Goal: Communication & Community: Answer question/provide support

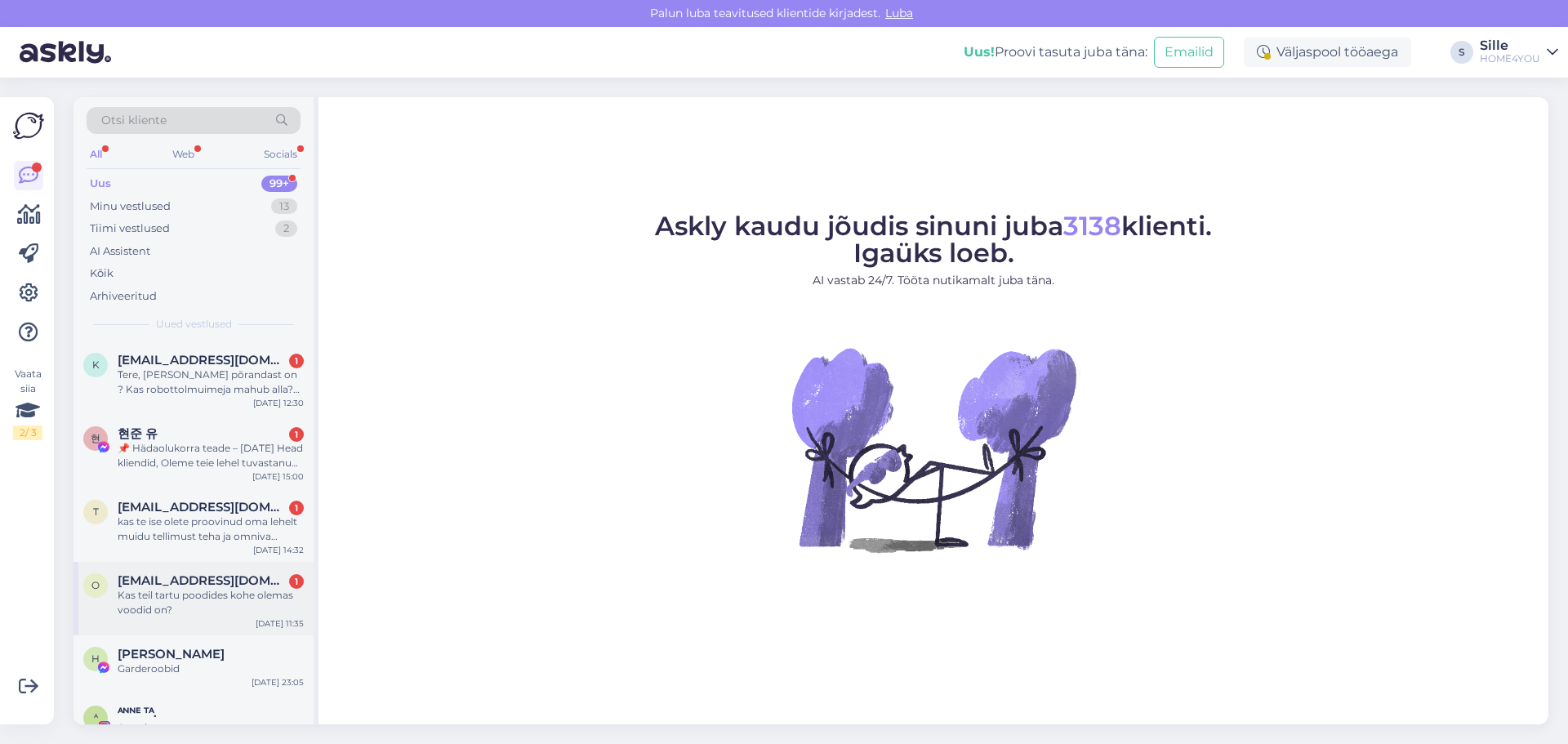
click at [252, 582] on span "[EMAIL_ADDRESS][DOMAIN_NAME]" at bounding box center [203, 580] width 170 height 15
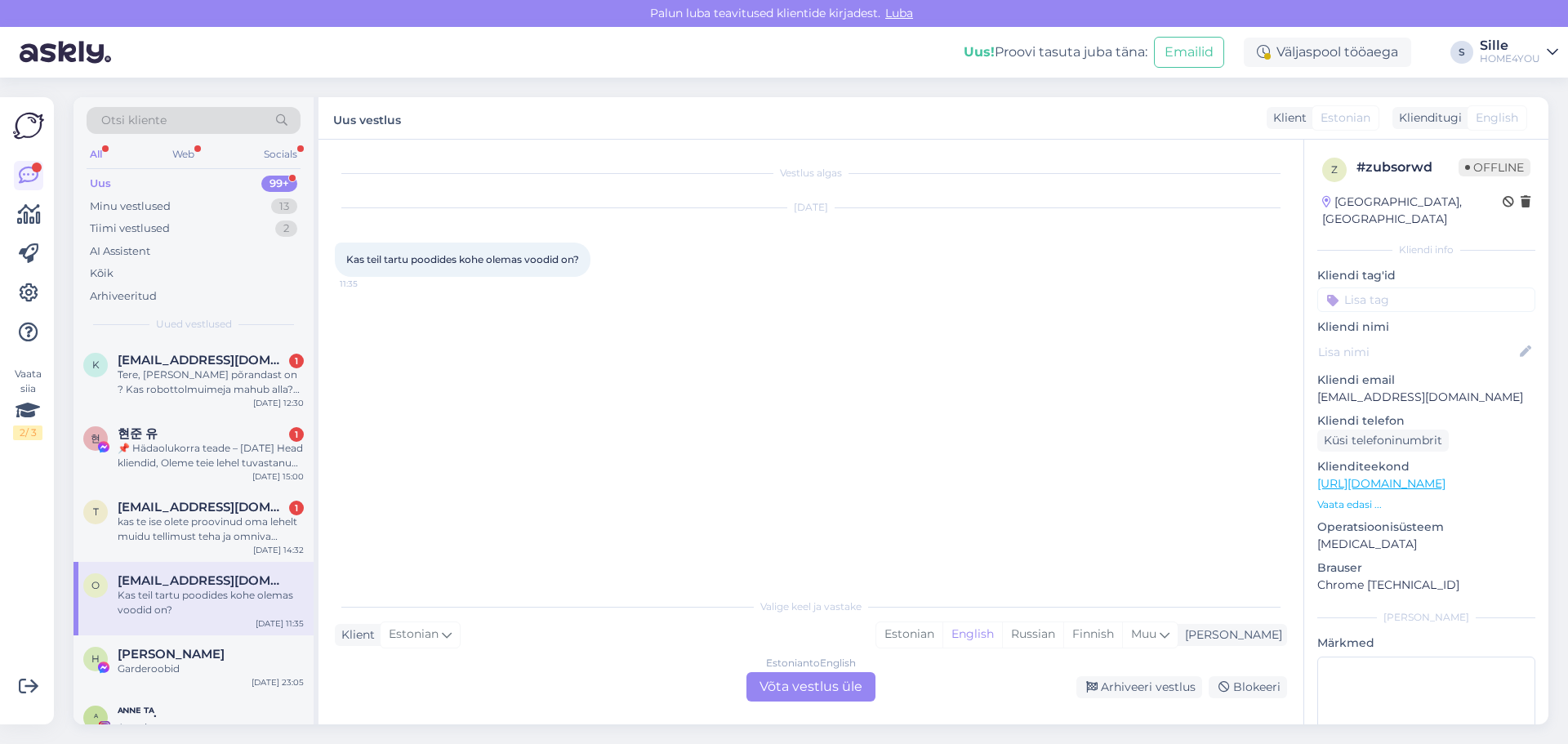
click at [1372, 476] on link "[URL][DOMAIN_NAME]" at bounding box center [1381, 483] width 129 height 15
click at [815, 682] on div "Estonian to English Võta vestlus üle" at bounding box center [811, 687] width 129 height 29
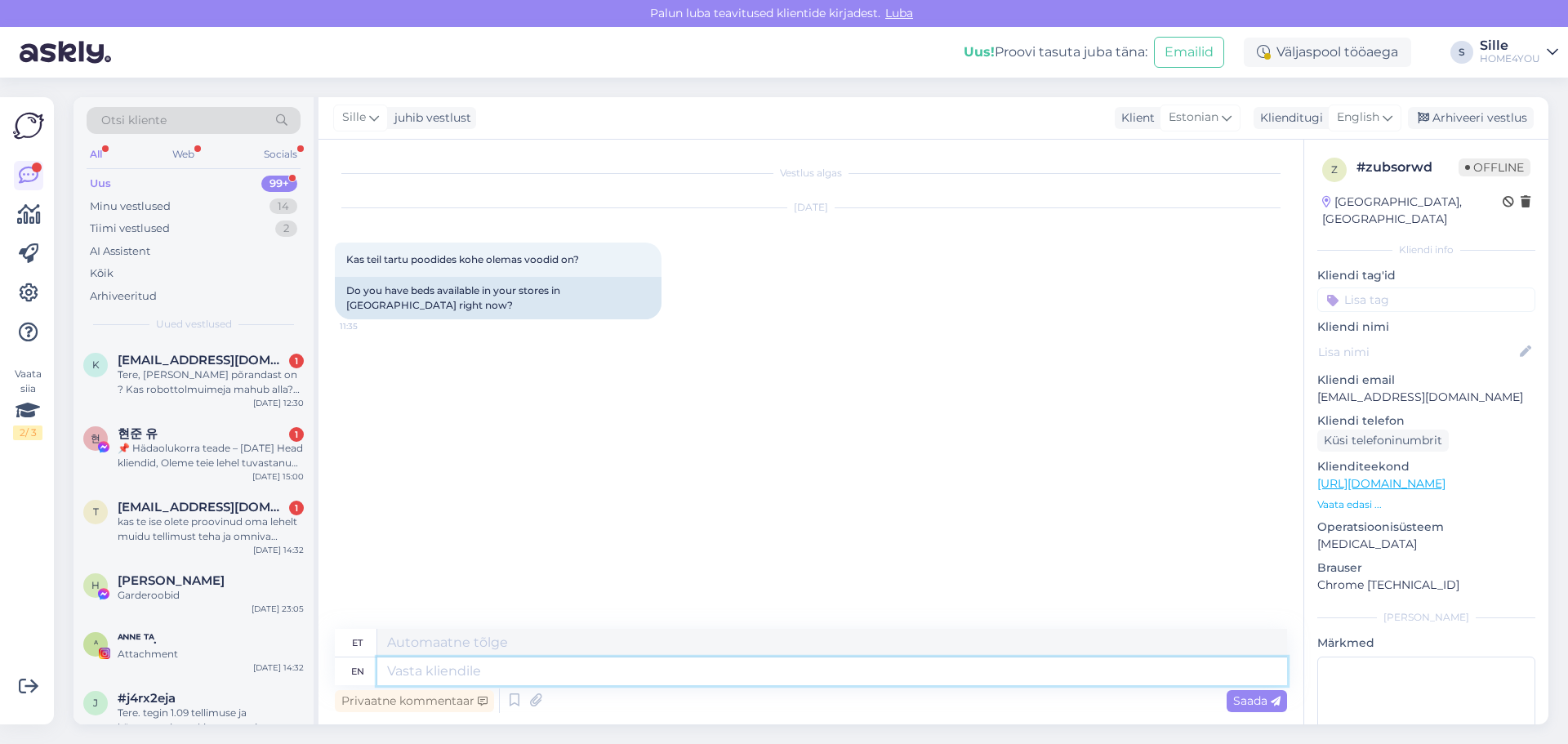
click at [638, 679] on textarea at bounding box center [832, 671] width 910 height 28
type textarea "Tere, j"
type textarea "Tere,"
type textarea "Tere, jah o"
type textarea "Tere, jah"
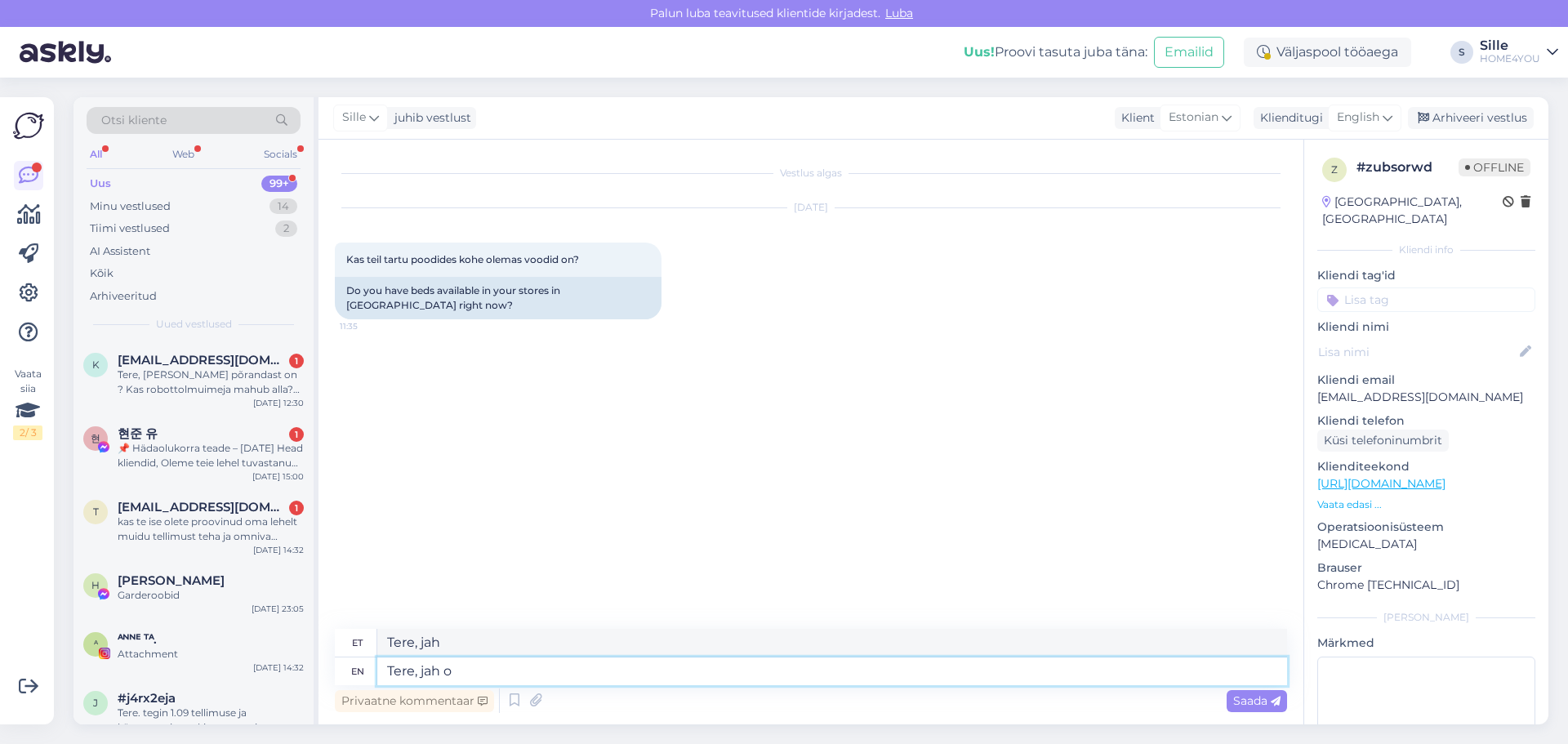
type textarea "Tere, jah on"
type textarea "Tere, jah edasi"
type textarea "Tere, jah on."
type textarea "Tere, jah edasi."
type textarea "Tere, jah"
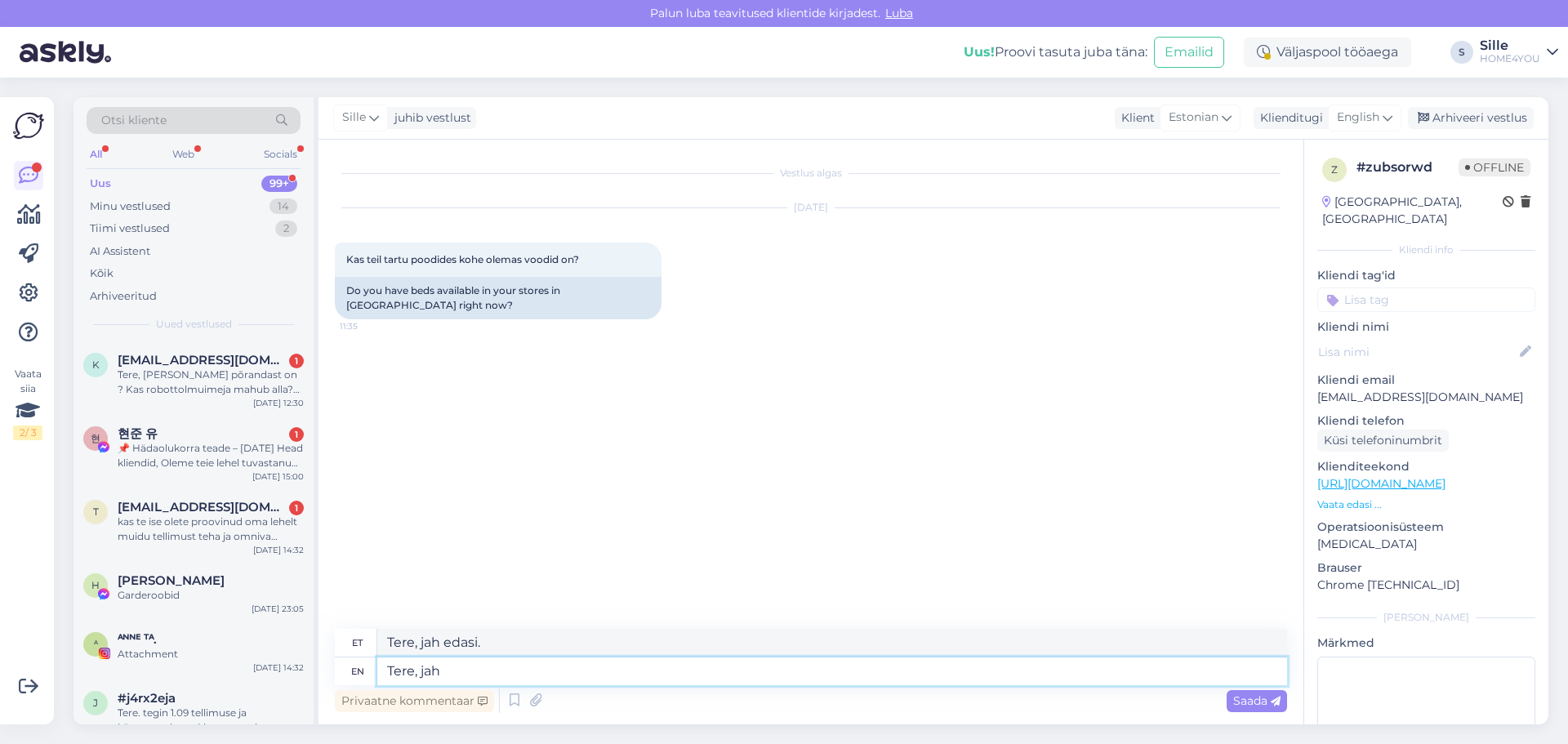
type textarea "Tere, jah"
type textarea "Tere, jah voodite"
type textarea "Tere, jah, voodite"
type textarea "Tere, jah voodite valik"
type textarea "Tere, jah, voodite valik"
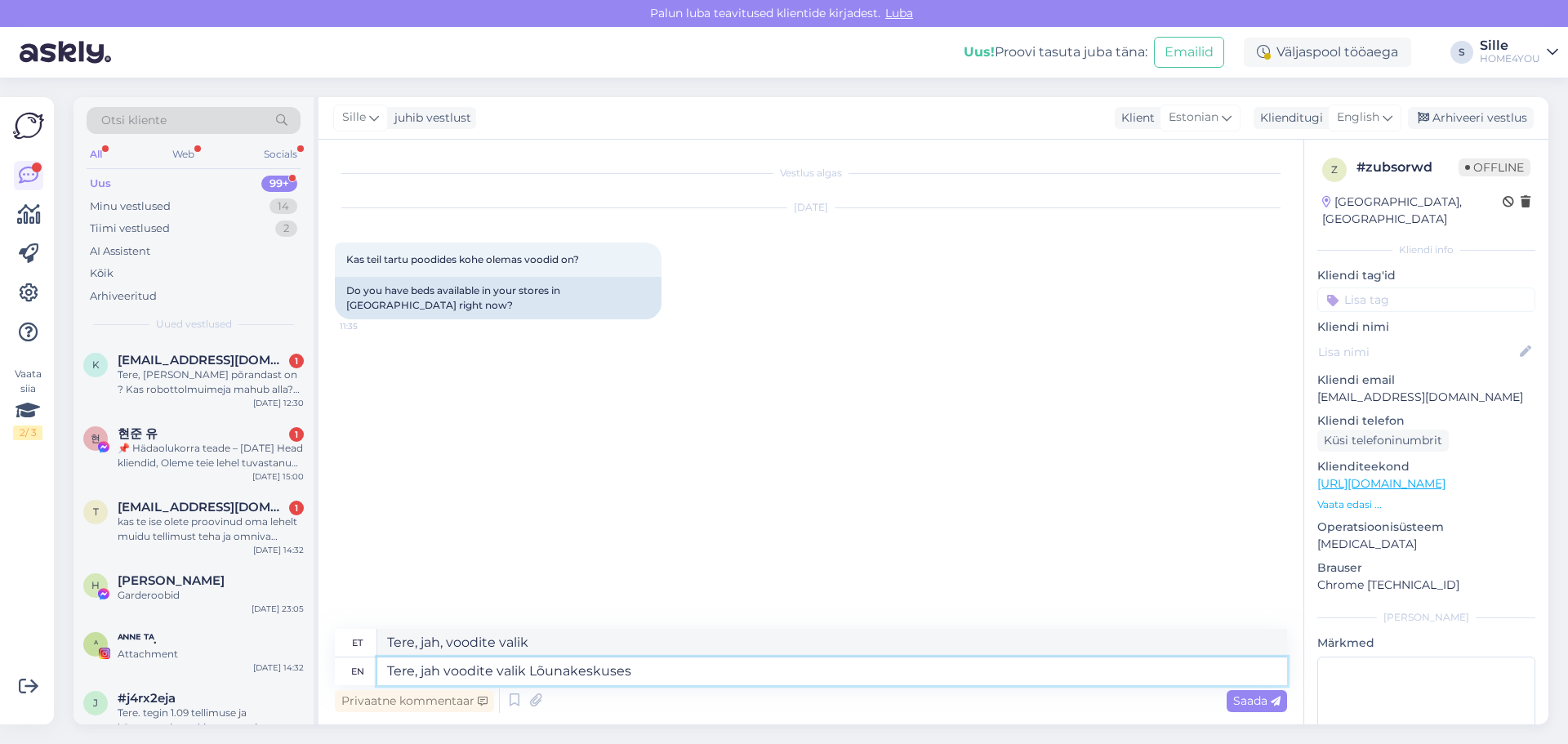
type textarea "Tere, jah voodite valik Lõunakeskuses"
type textarea "Tere, jah voodite valik Lõunakeskuses suur"
type textarea "Tere, jah voodite valik Lõunakeskuse suur"
type textarea "Tere, jah voodite valik Lõunakeskuses"
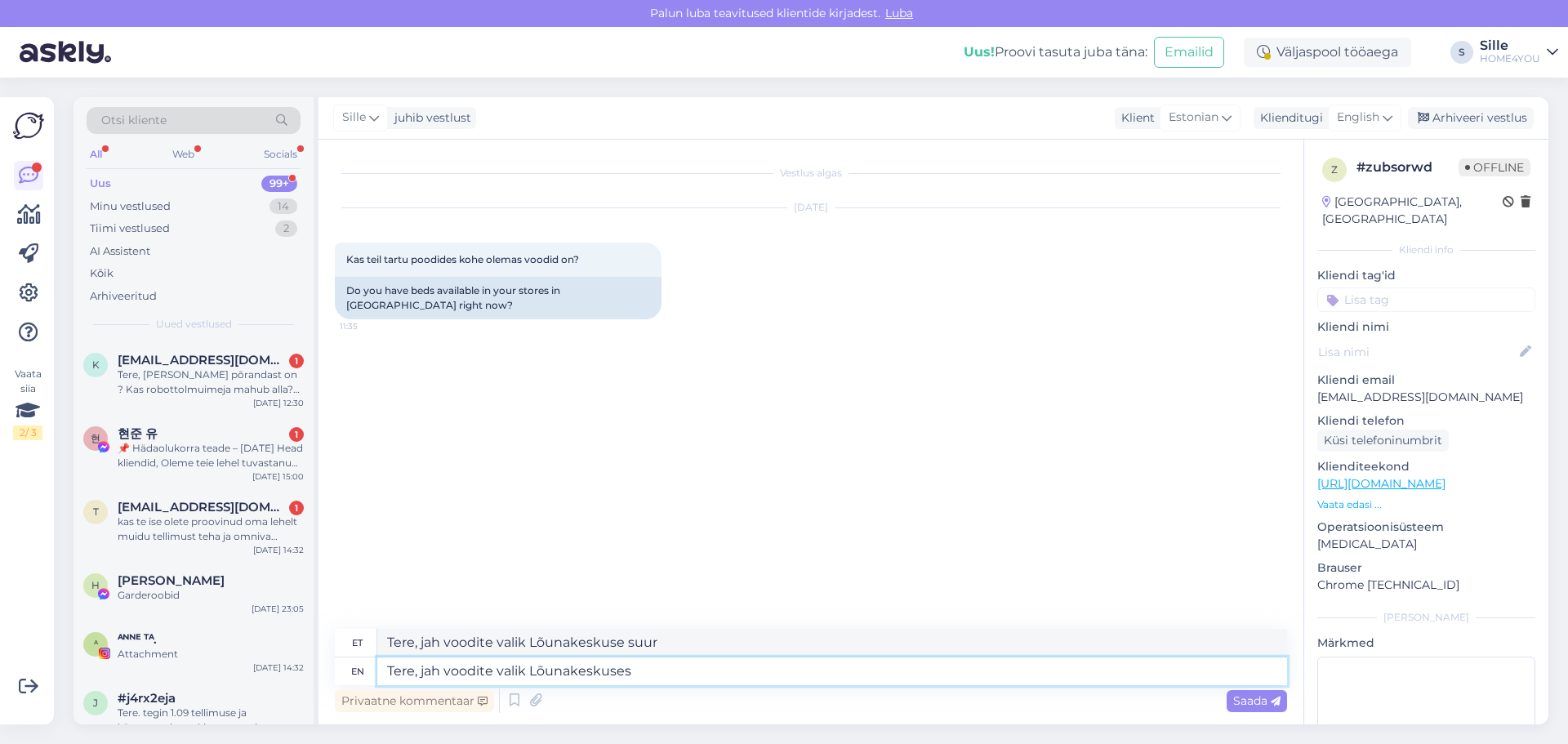
type textarea "Tere, jah voodite valik Lõunakeskuses"
type textarea "Tere, jah voodite valik Lõunakeskuses on s"
type textarea "Tere, jah voodite valik Lõunakeskuses on"
type textarea "Tere, jah voodite valik Lõunakeskuses on suur."
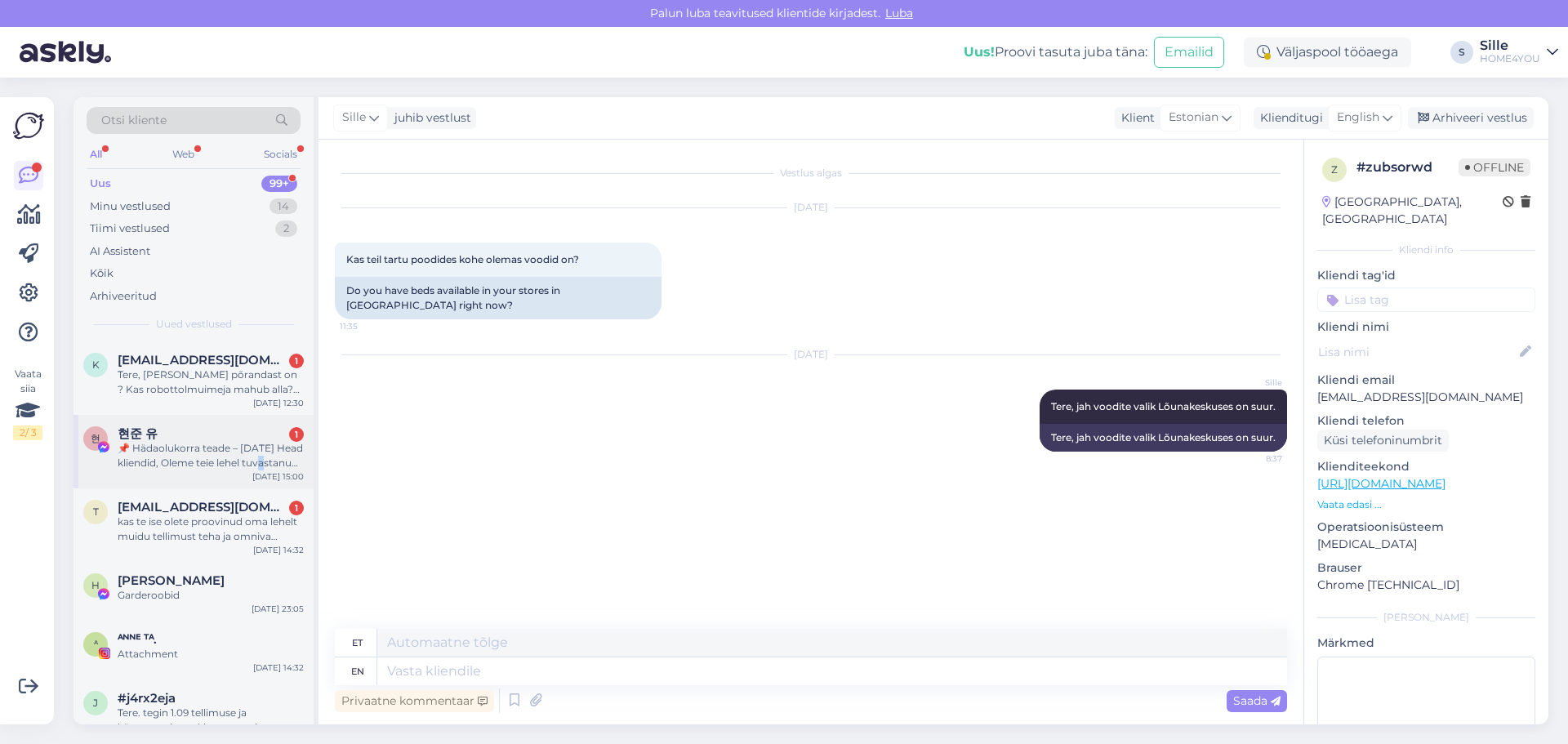
click at [166, 481] on div "현 현준 유 1 📌 Hädaolukorra teade – [DATE] Head kliendid, Oleme teie lehel tuvastan…" at bounding box center [193, 452] width 240 height 74
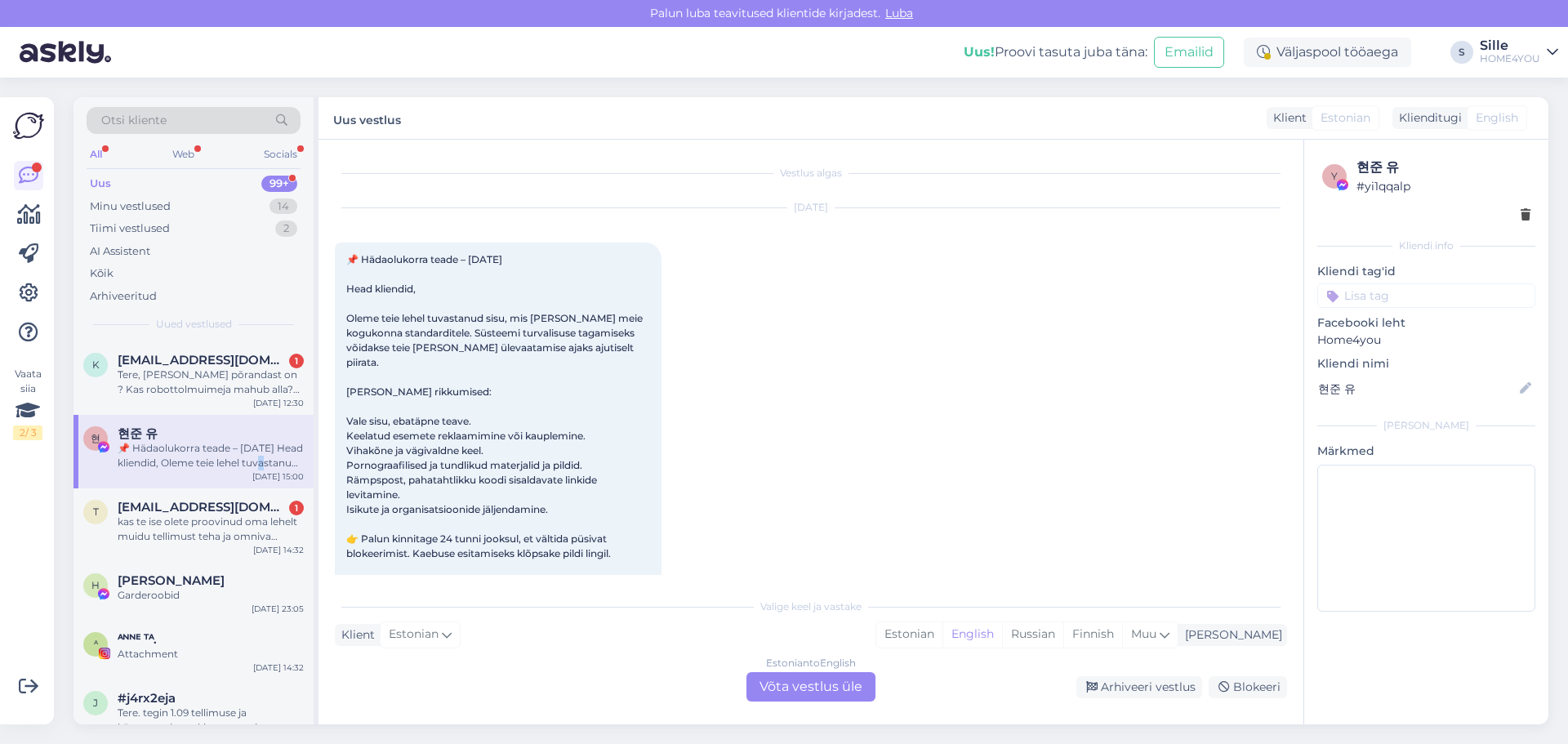
scroll to position [34, 0]
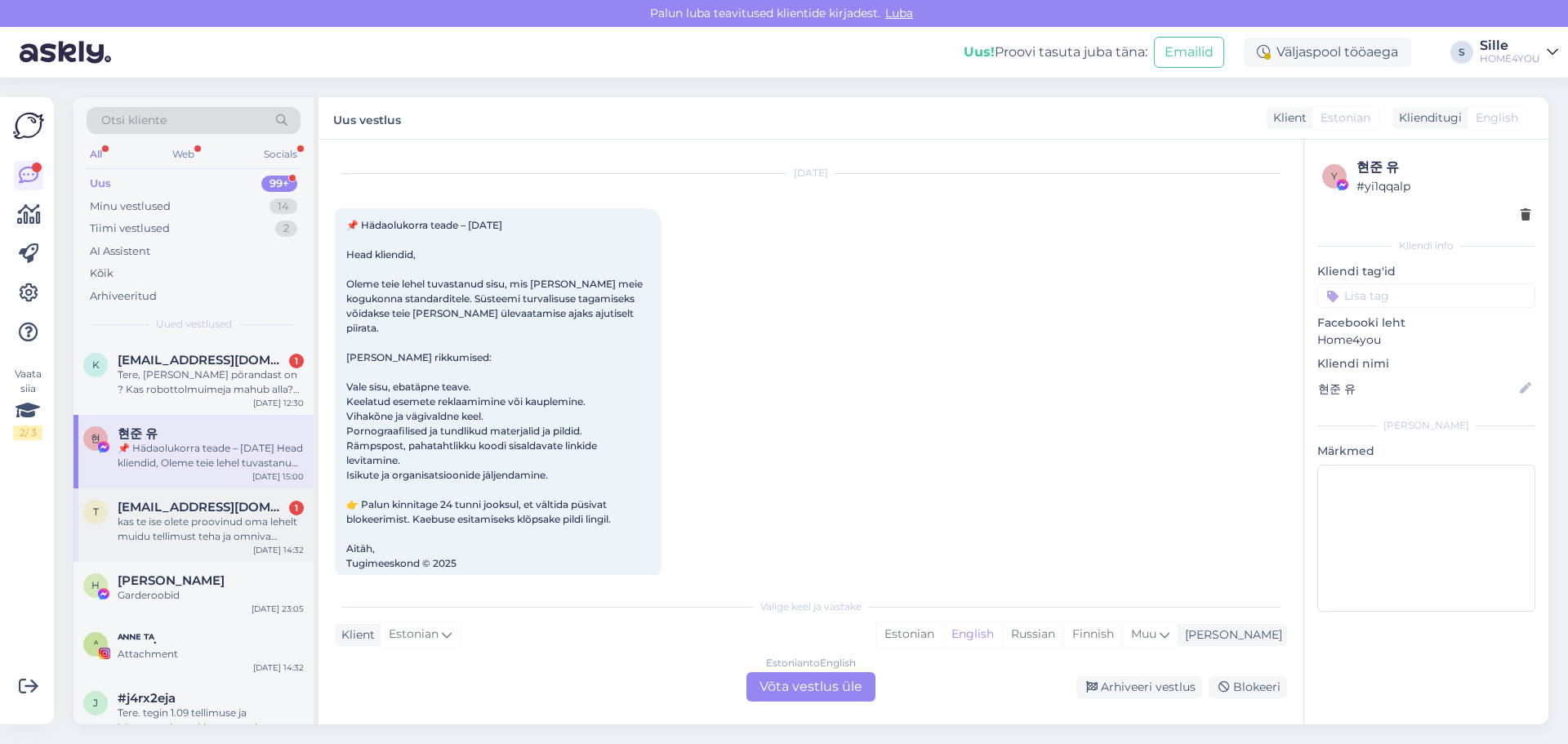
click at [197, 534] on div "kas te ise olete proovinud oma lehelt muidu tellimust teha ja omniva pakiautoma…" at bounding box center [211, 529] width 186 height 29
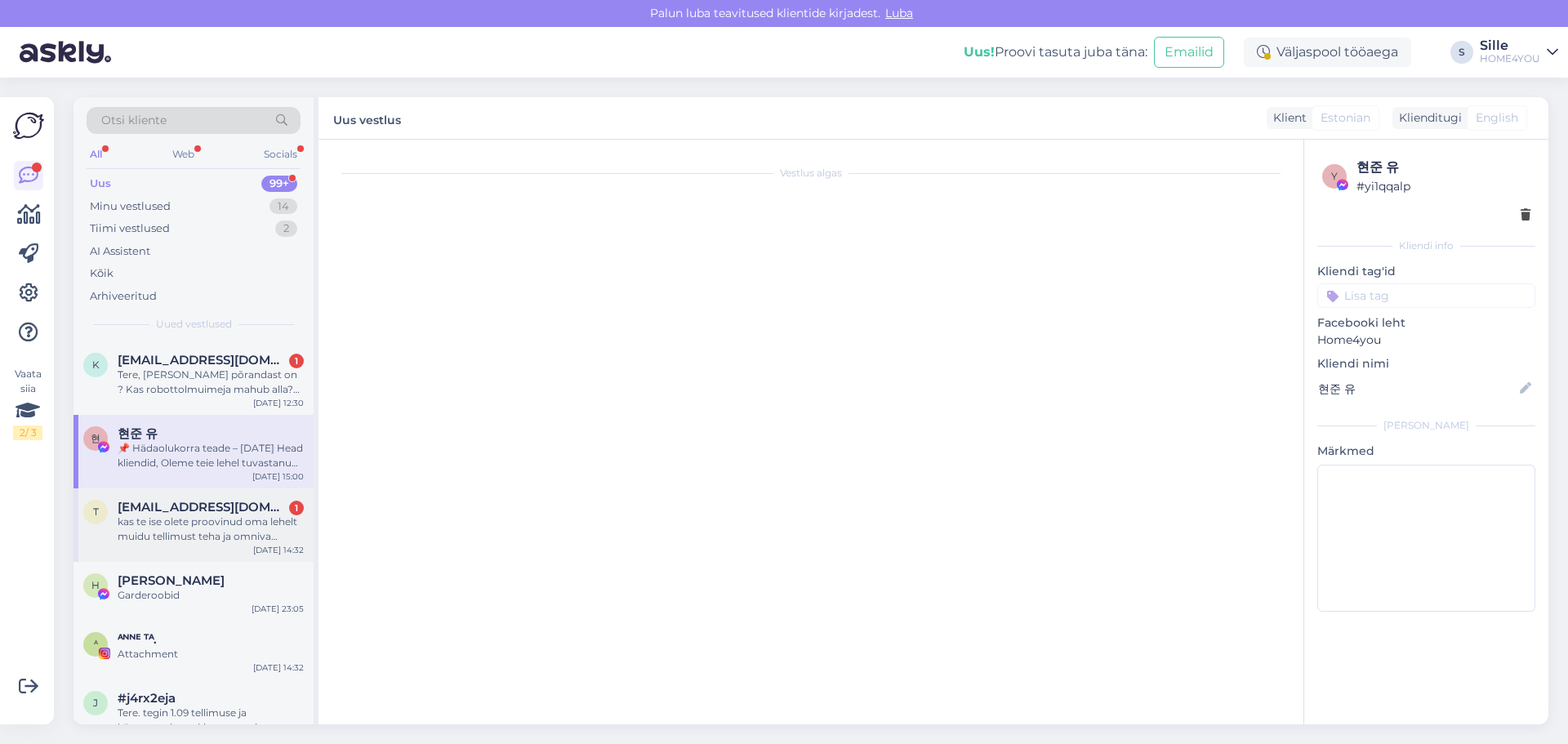
scroll to position [0, 0]
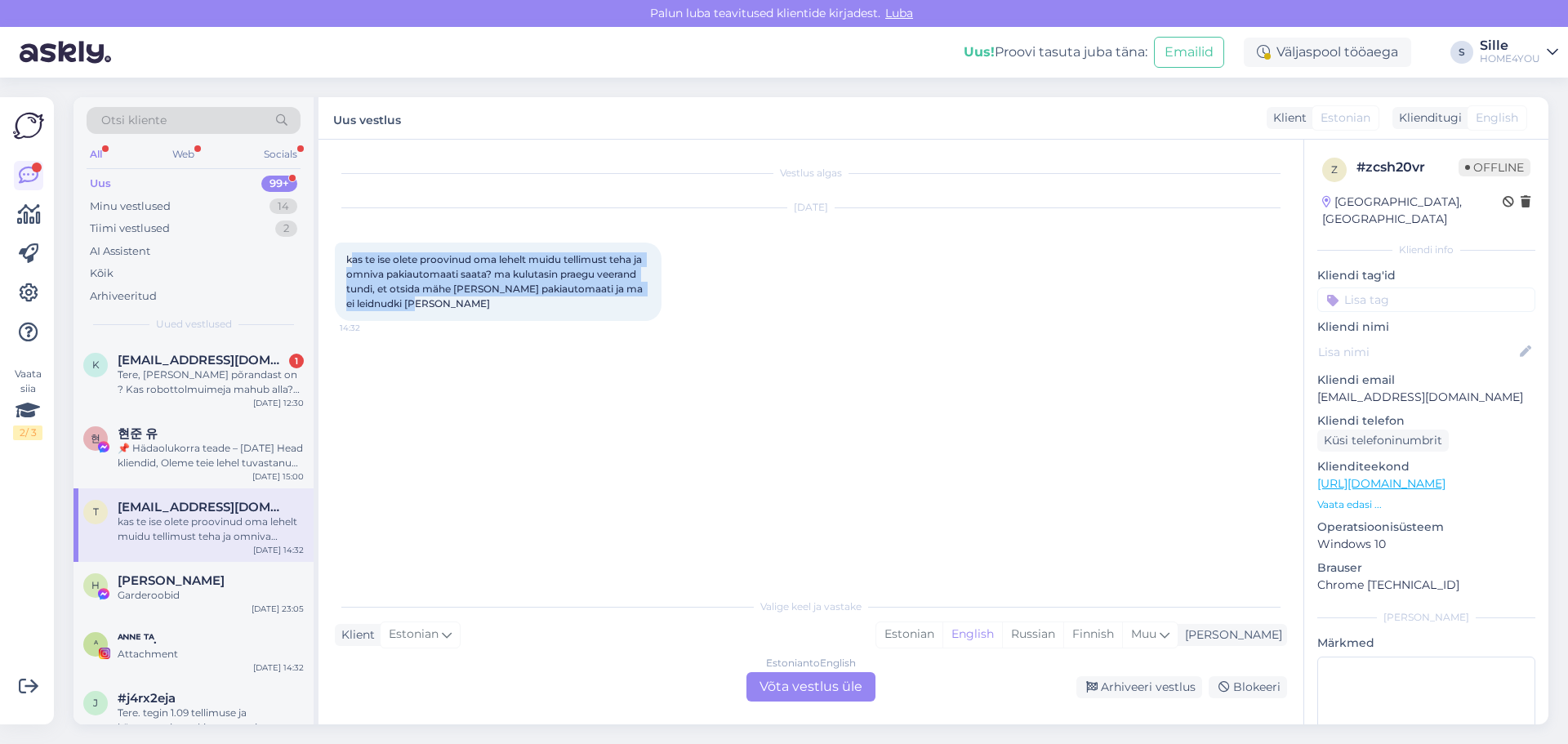
drag, startPoint x: 350, startPoint y: 258, endPoint x: 478, endPoint y: 301, distance: 135.0
click at [478, 301] on div "kas te ise olete proovinud oma lehelt muidu tellimust teha ja omniva pakiautoma…" at bounding box center [498, 282] width 327 height 78
drag, startPoint x: 347, startPoint y: 254, endPoint x: 411, endPoint y: 286, distance: 71.6
click at [449, 300] on div "kas te ise olete proovinud oma lehelt muidu tellimust teha ja omniva pakiautoma…" at bounding box center [498, 282] width 327 height 78
copy span "kas te ise olete proovinud oma lehelt muidu tellimust teha ja omniva pakiautoma…"
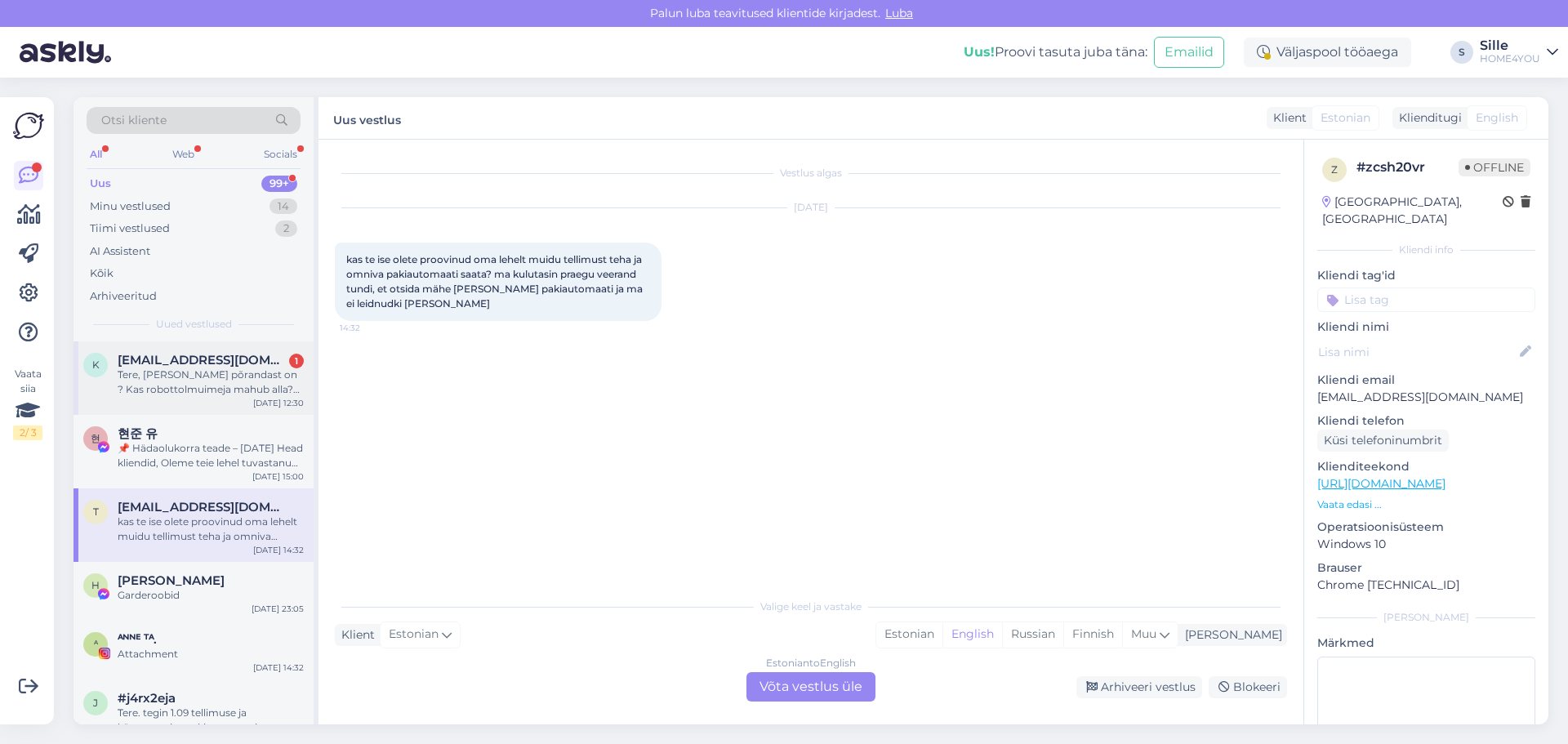
click at [168, 361] on span "[EMAIL_ADDRESS][DOMAIN_NAME]" at bounding box center [203, 360] width 170 height 15
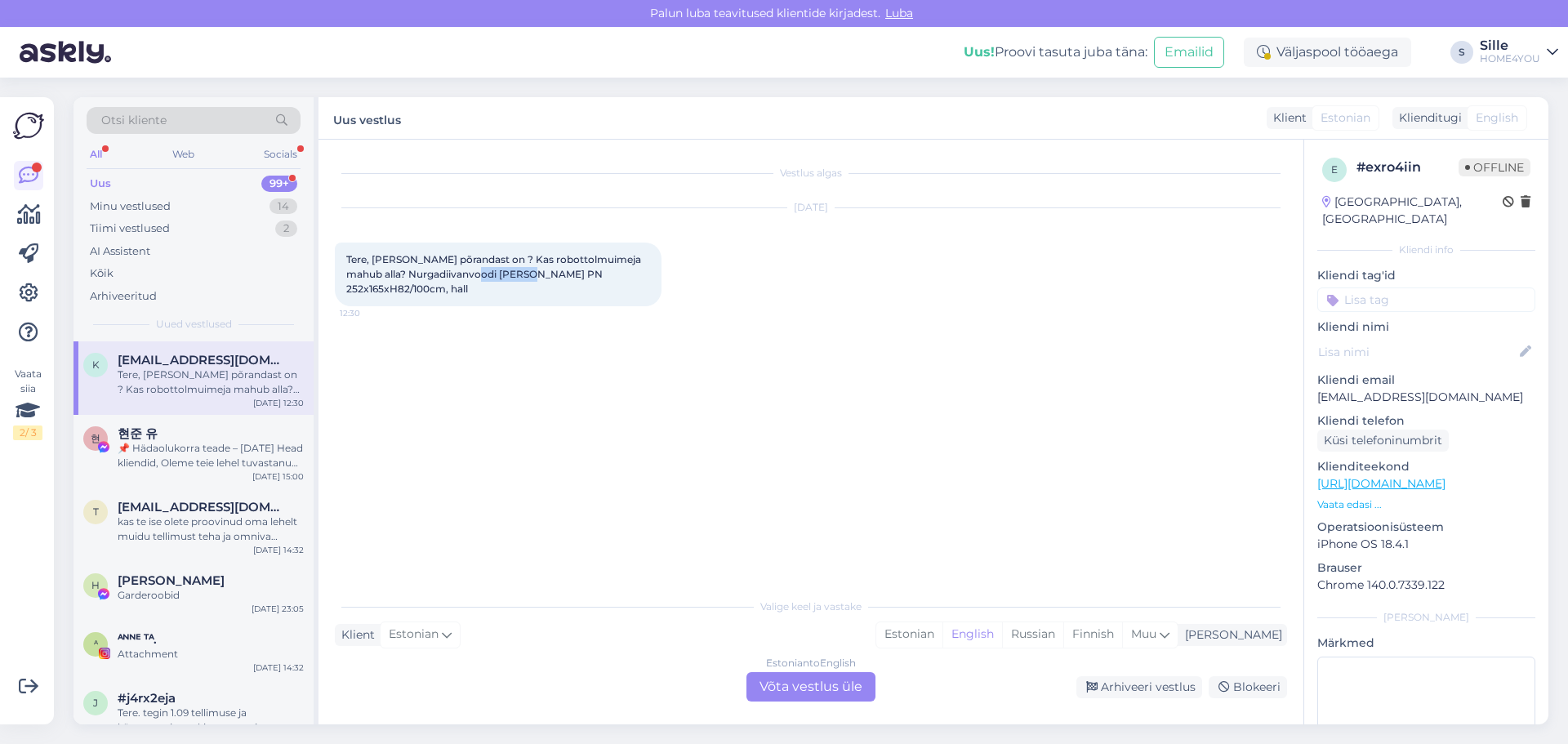
drag, startPoint x: 522, startPoint y: 274, endPoint x: 461, endPoint y: 280, distance: 61.3
click at [461, 280] on span "Tere, [PERSON_NAME] põrandast on ? Kas robottolmuimeja mahub alla? Nurgadiivanv…" at bounding box center [494, 274] width 297 height 42
copy span "[PERSON_NAME] PN"
click at [779, 688] on div "Estonian to English Võta vestlus üle" at bounding box center [811, 687] width 129 height 29
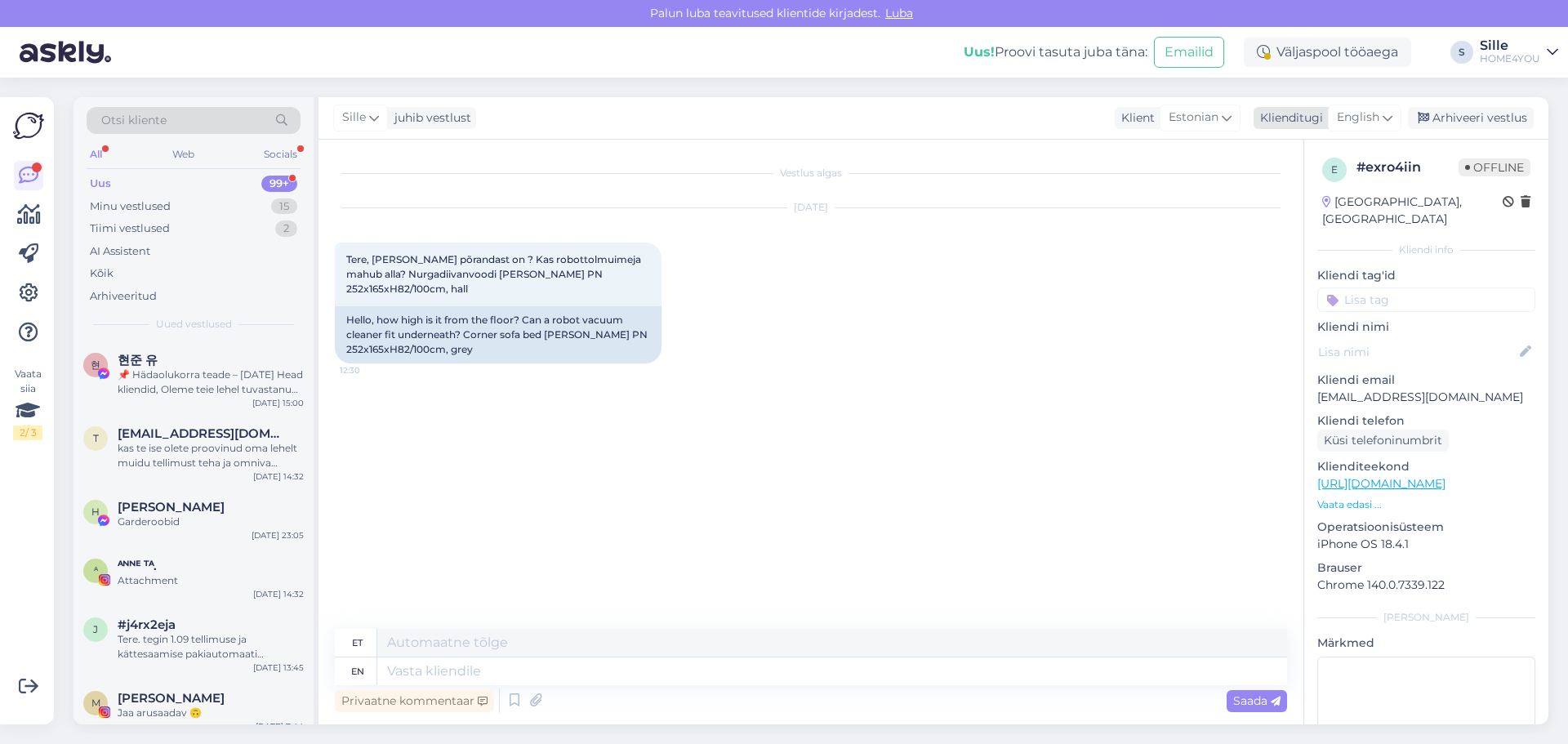
click at [1382, 119] on div "English" at bounding box center [1365, 117] width 74 height 26
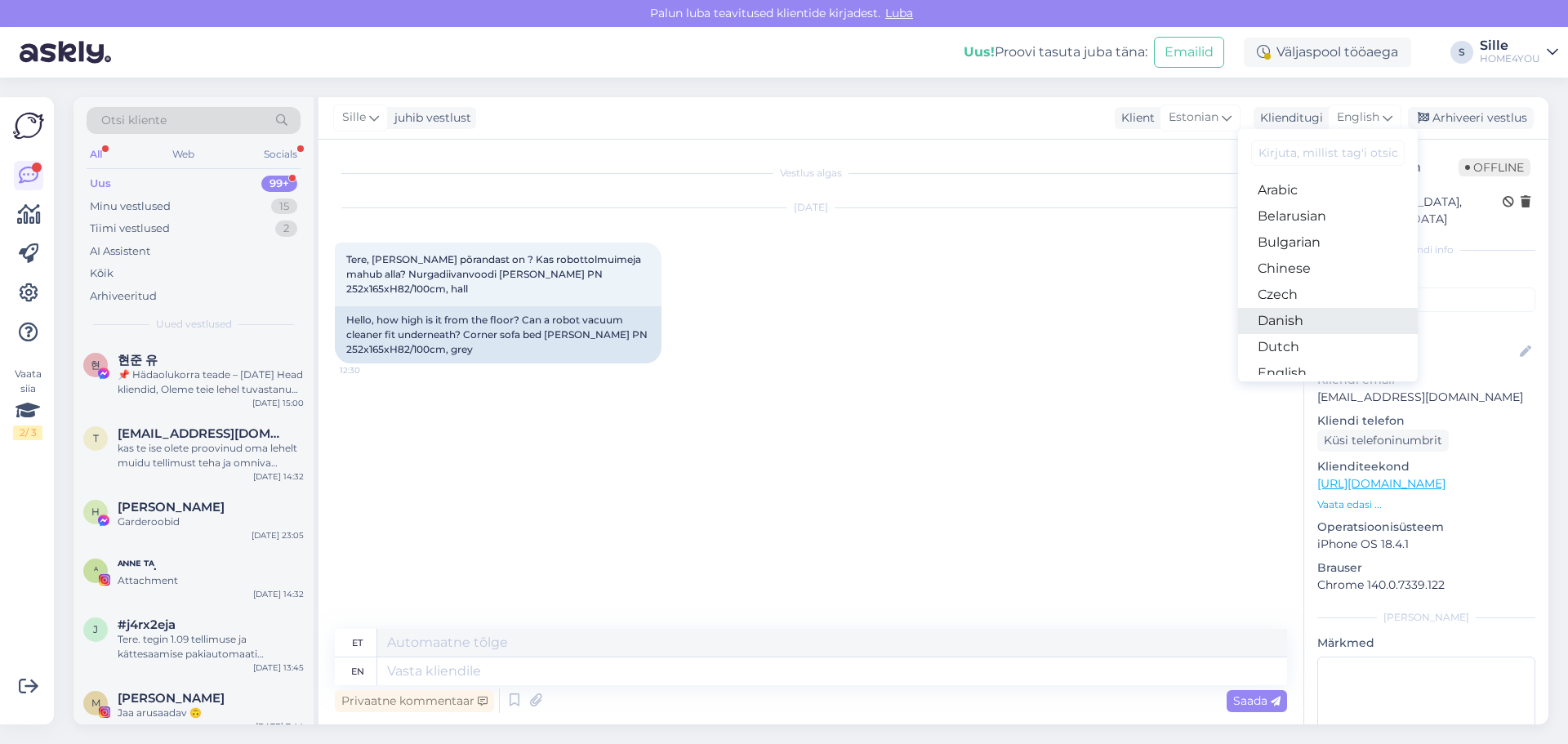
scroll to position [81, 0]
click at [1291, 315] on link "Estonian" at bounding box center [1328, 317] width 180 height 26
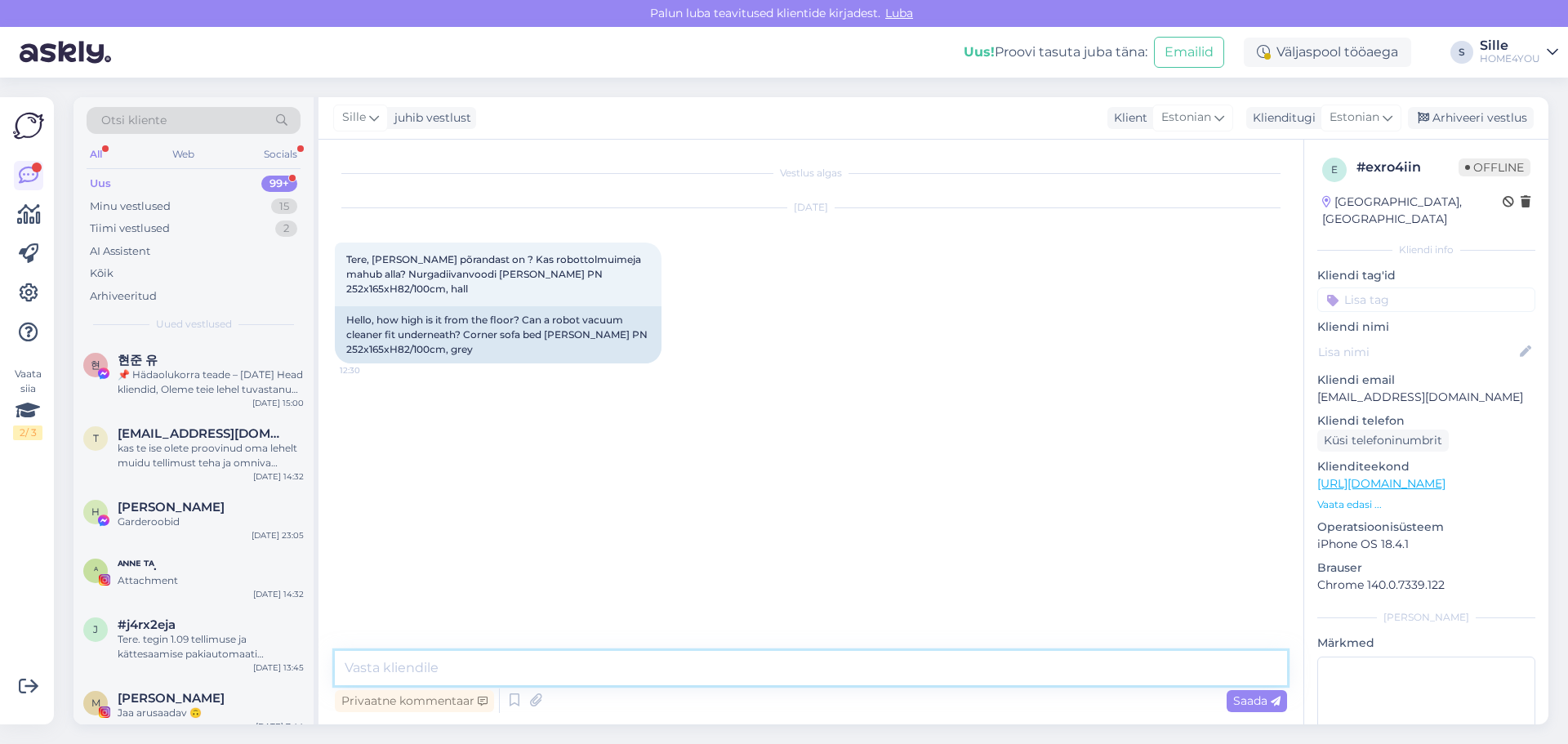
click at [863, 661] on textarea at bounding box center [811, 668] width 952 height 34
type textarea "Tere, kahjuks [PERSON_NAME] diivani alla robottolmuimeja ei mahu."
